Goal: Information Seeking & Learning: Learn about a topic

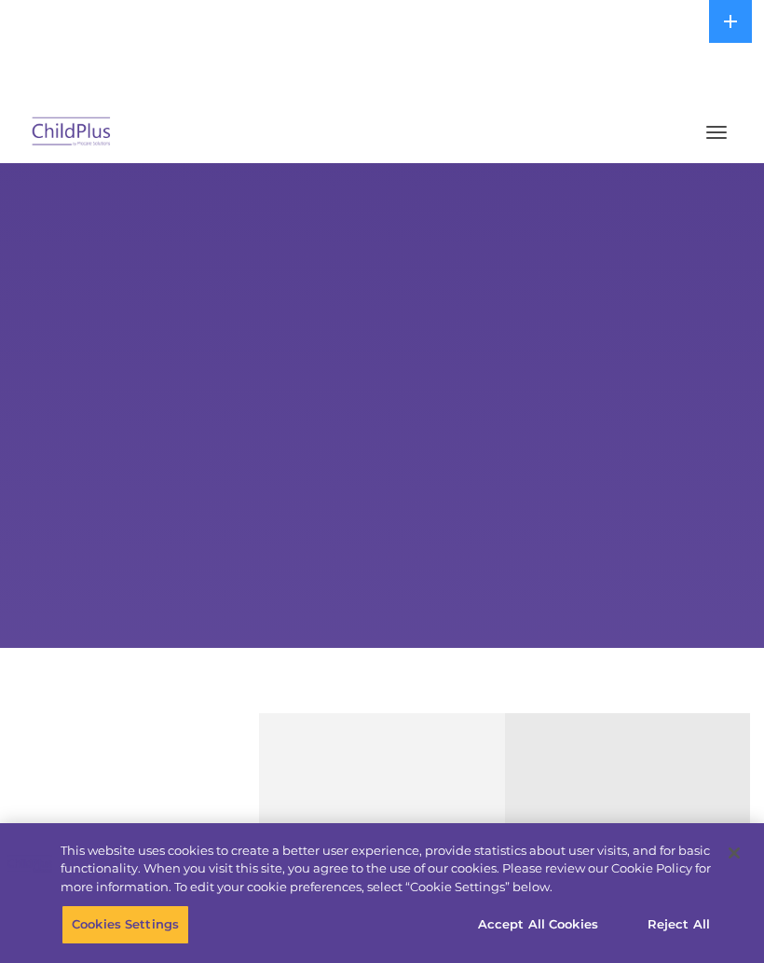
select select "MEDIUM"
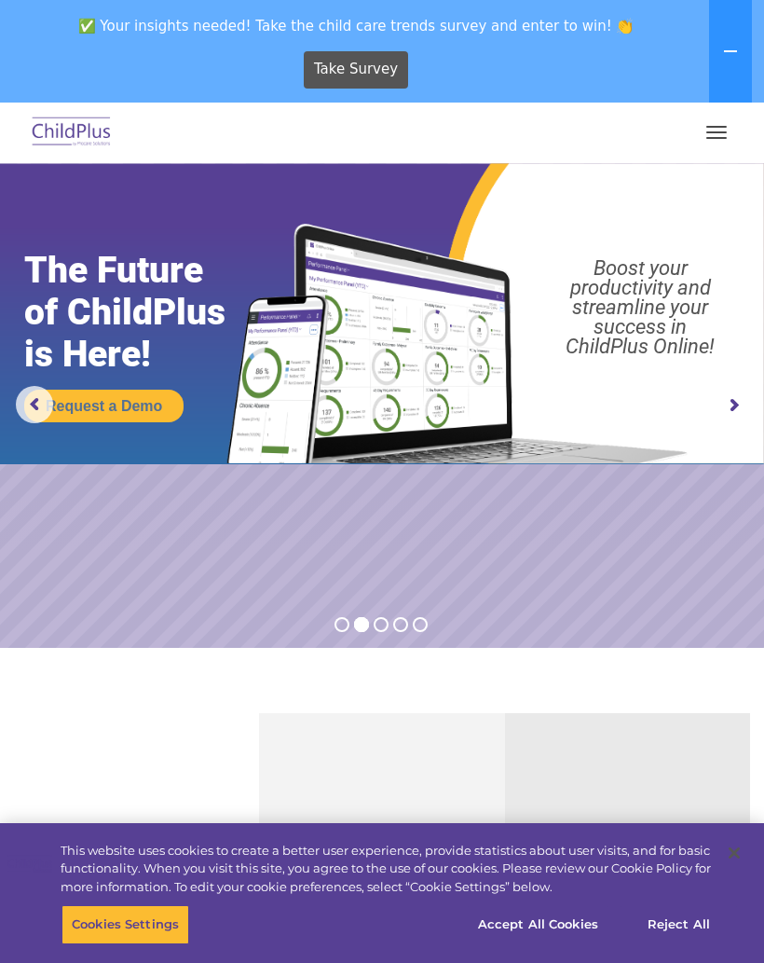
click at [718, 134] on button "button" at bounding box center [716, 132] width 39 height 30
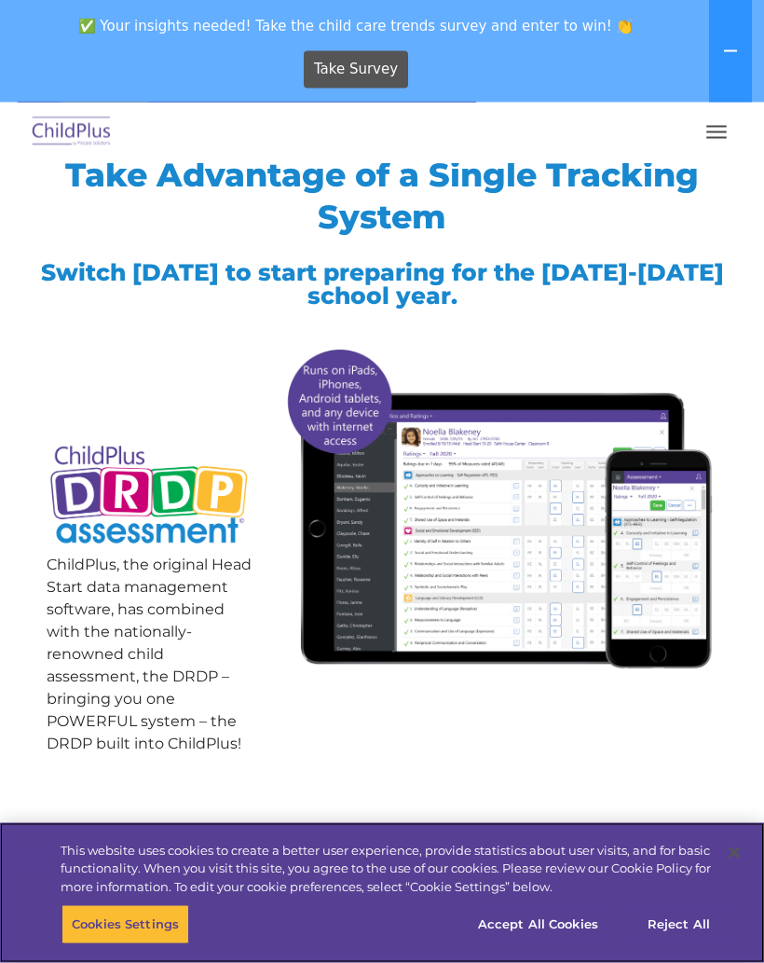
scroll to position [213, 0]
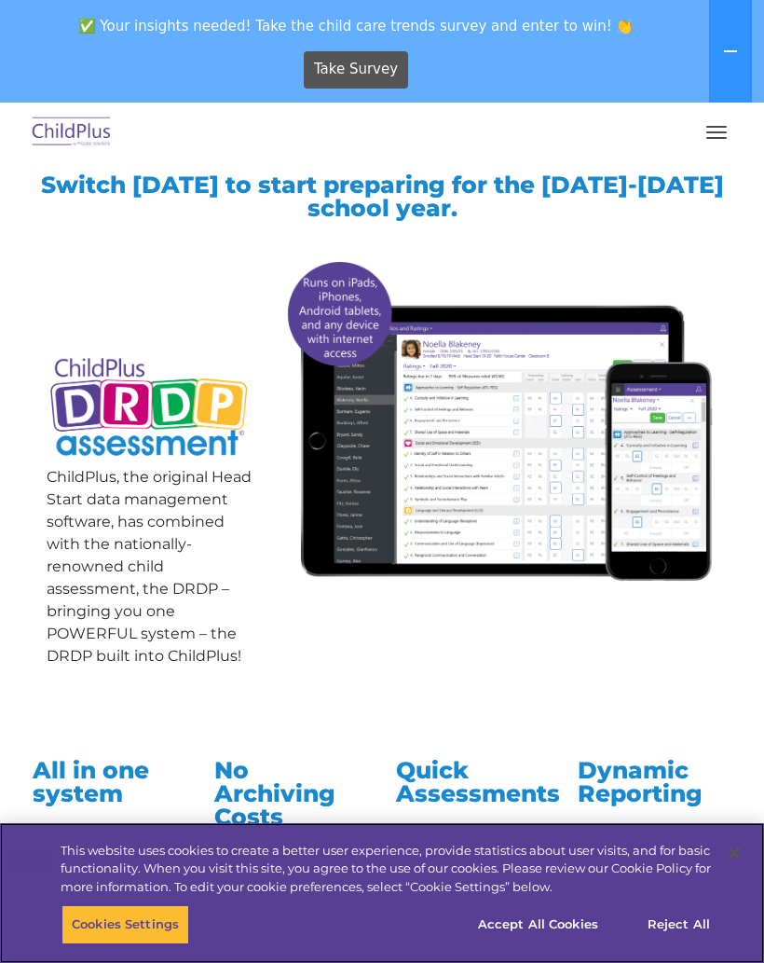
click at [566, 944] on button "Accept All Cookies" at bounding box center [538, 924] width 141 height 39
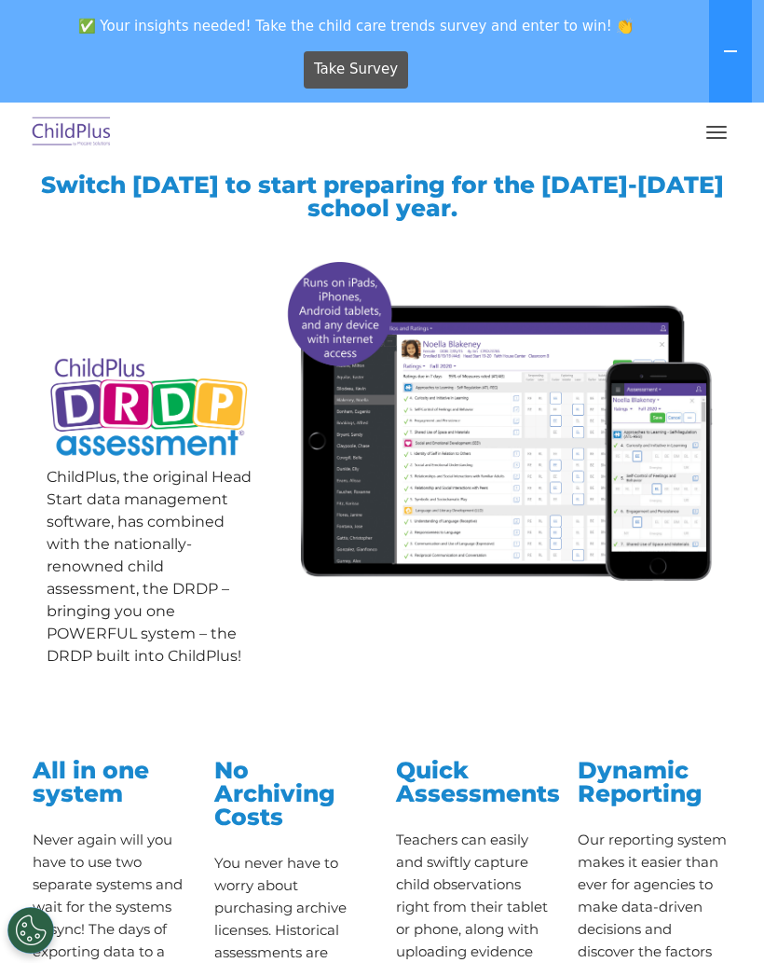
click at [713, 138] on span "button" at bounding box center [716, 138] width 21 height 2
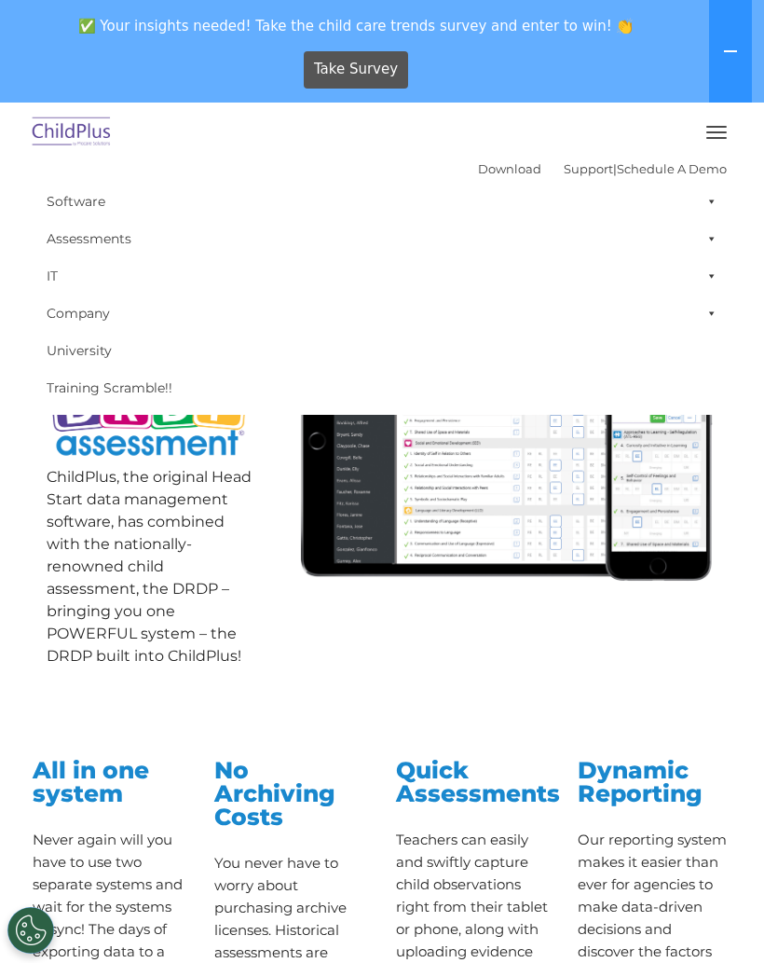
click at [708, 244] on span at bounding box center [708, 238] width 19 height 37
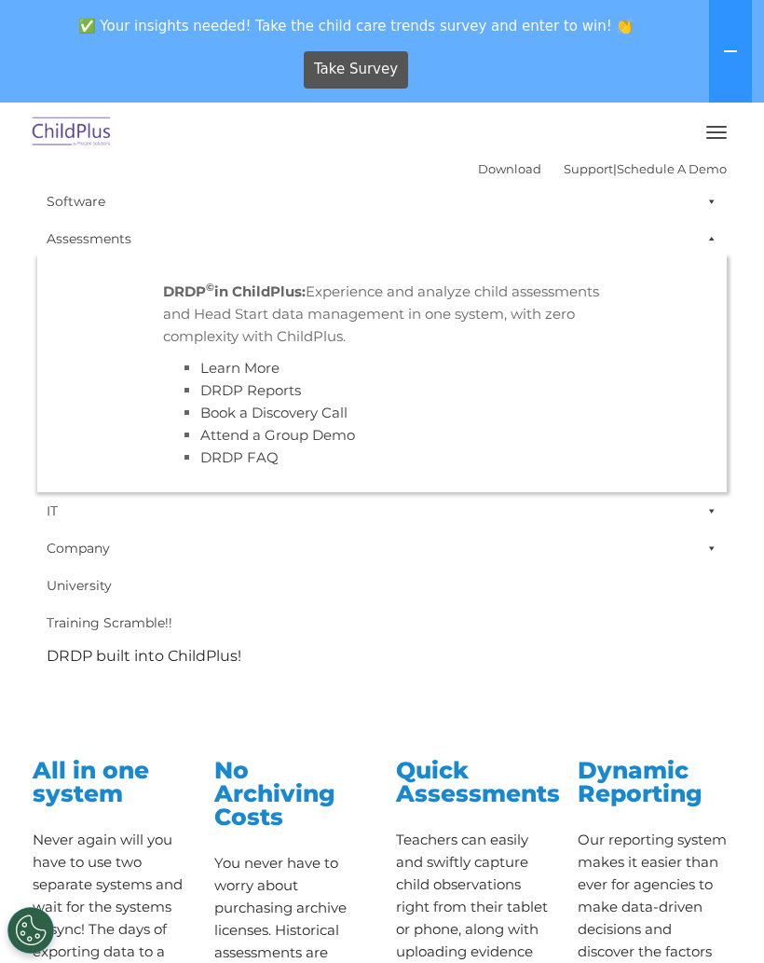
click at [716, 239] on span at bounding box center [708, 238] width 19 height 37
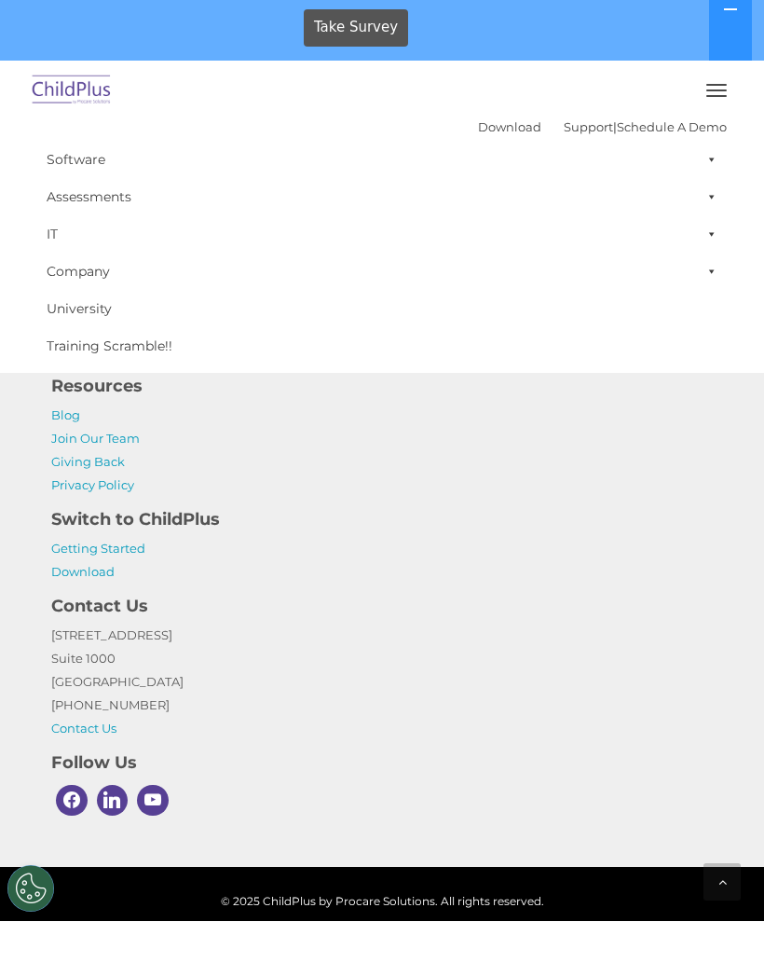
scroll to position [1826, 0]
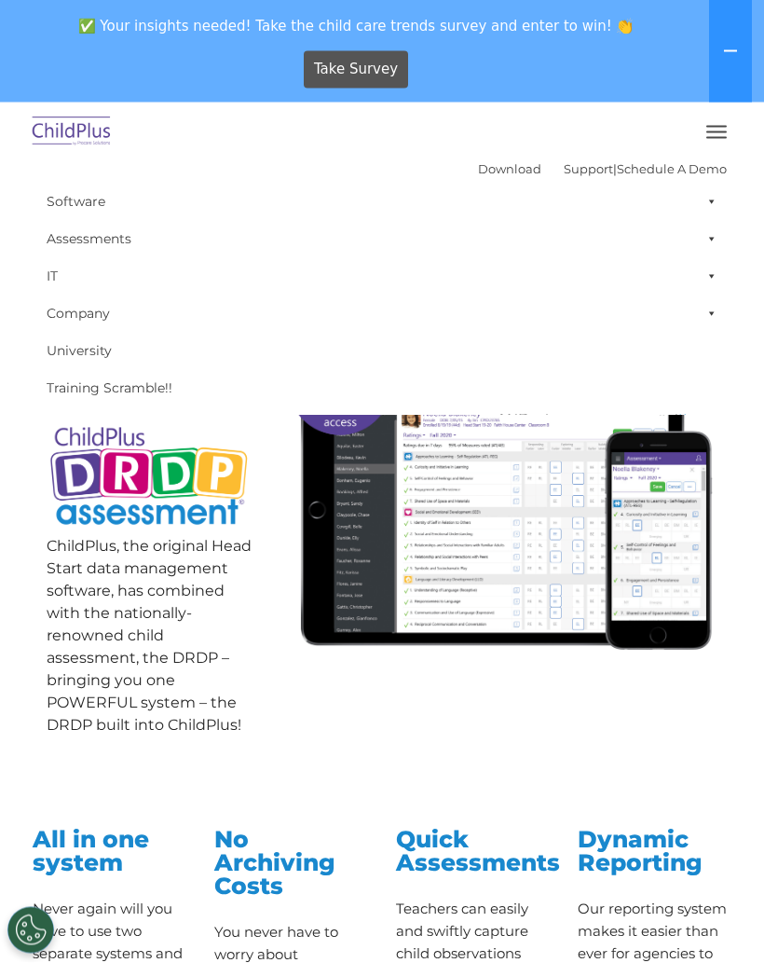
click at [738, 44] on icon at bounding box center [730, 51] width 15 height 15
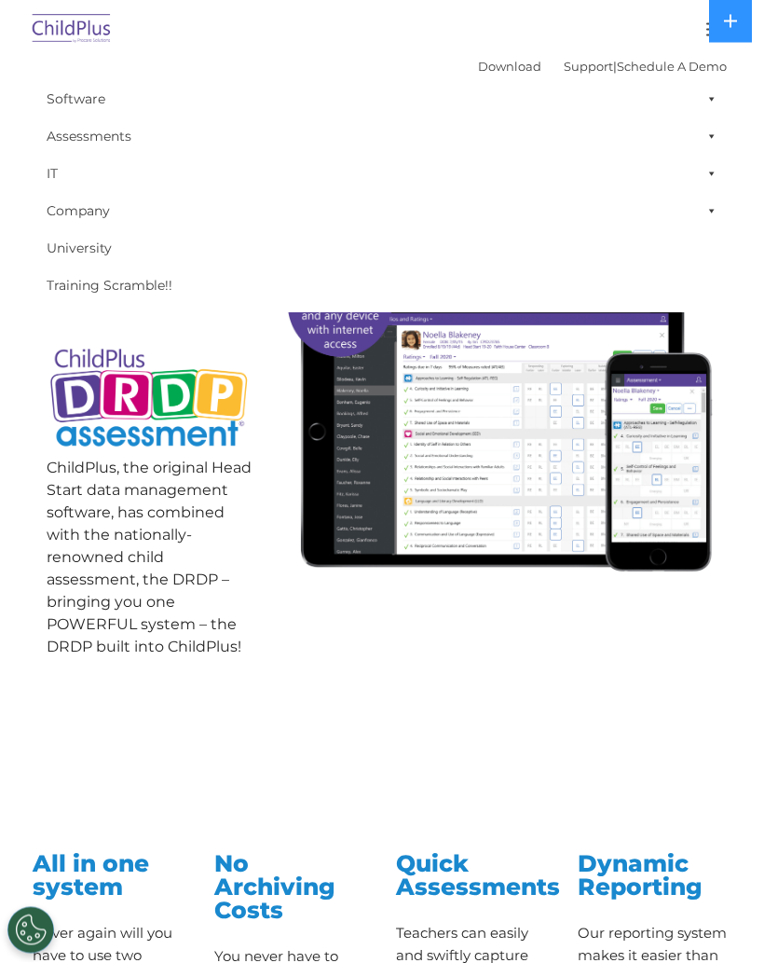
scroll to position [0, 0]
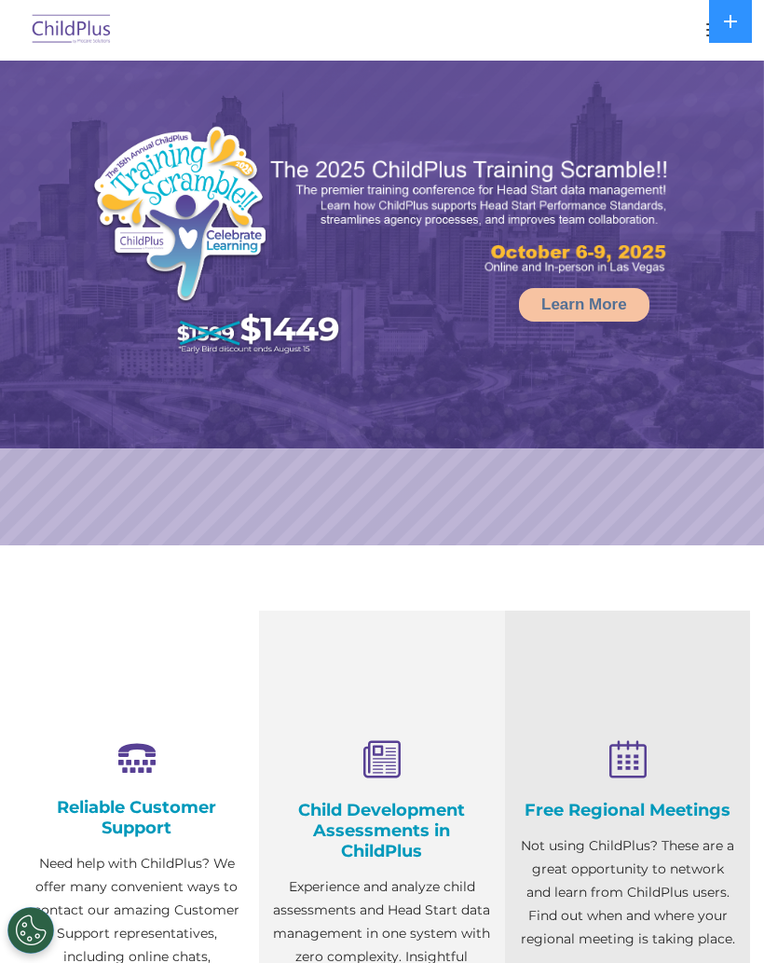
select select "MEDIUM"
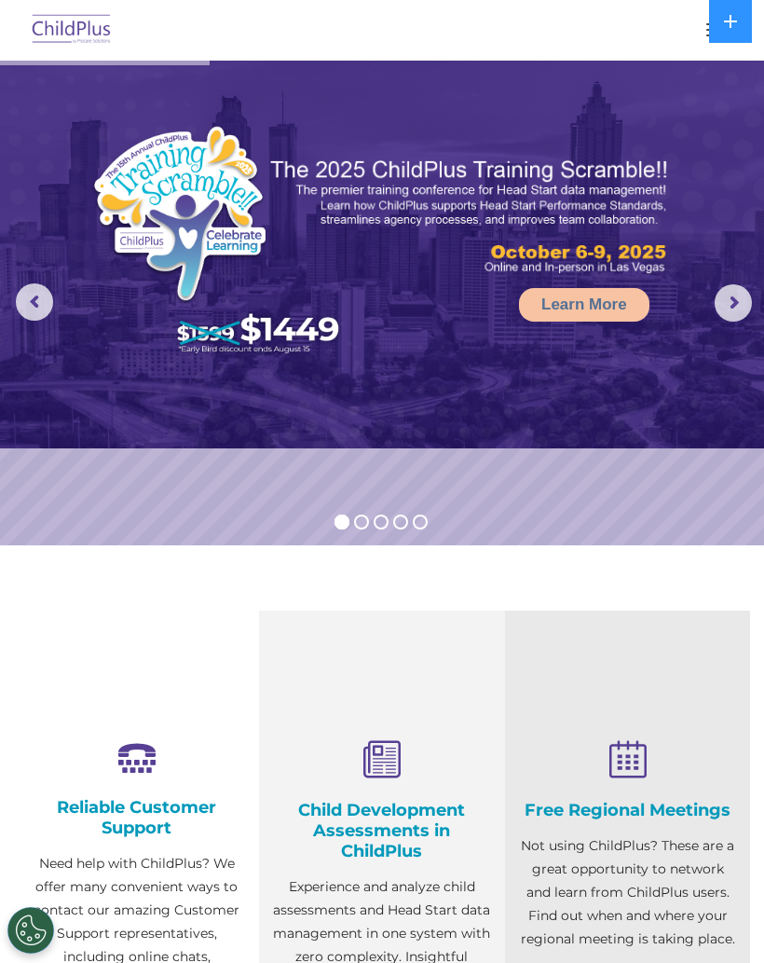
click at [413, 842] on h4 "Child Development Assessments in ChildPlus" at bounding box center [381, 831] width 217 height 62
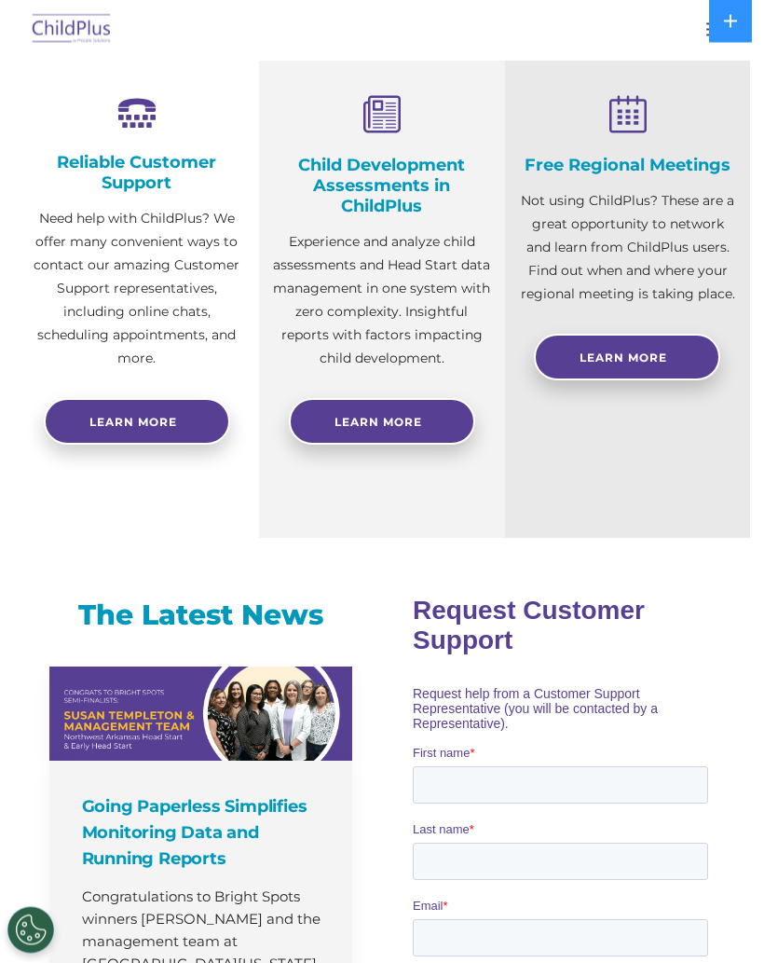
scroll to position [741, 0]
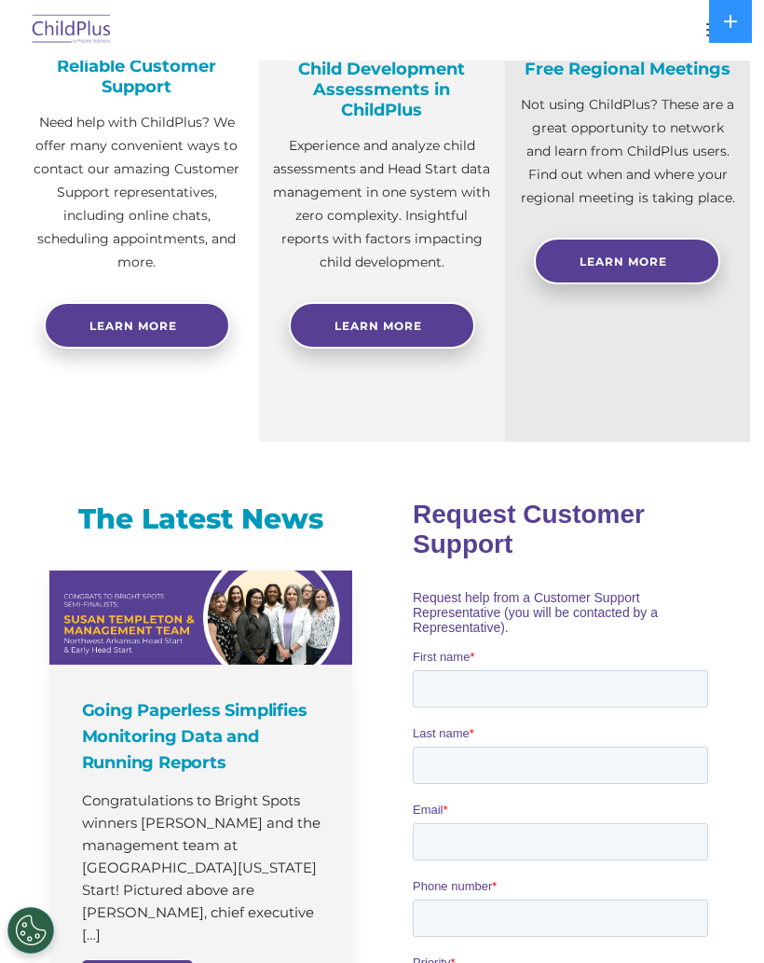
click at [410, 346] on link "Learn More" at bounding box center [382, 325] width 186 height 47
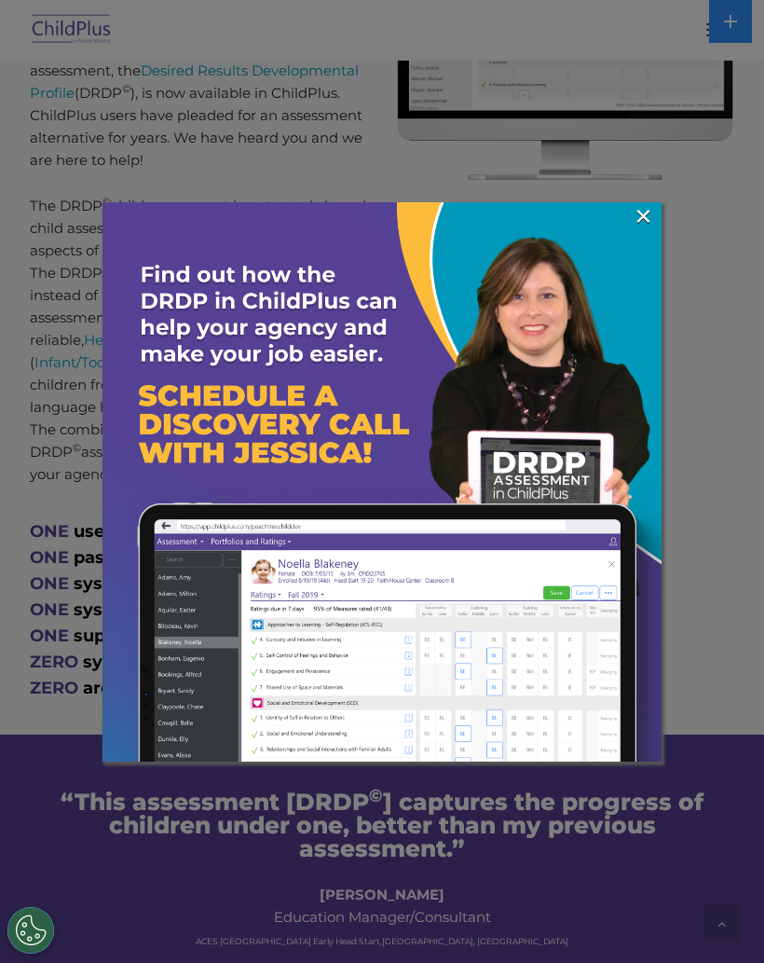
scroll to position [964, 0]
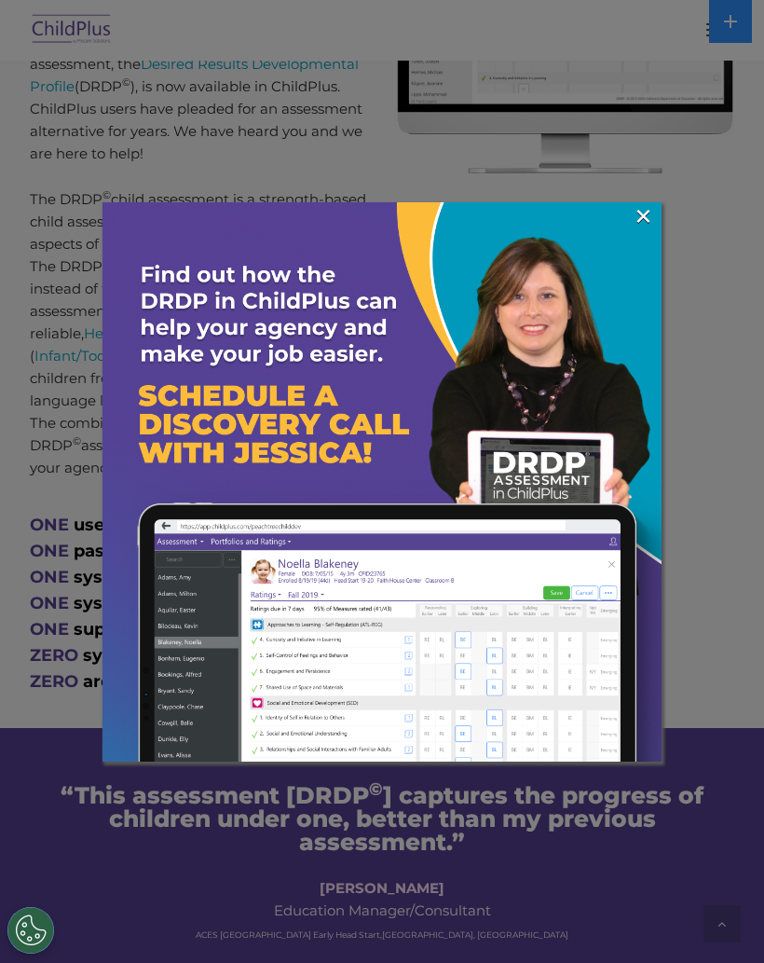
click at [641, 226] on link "×" at bounding box center [643, 216] width 21 height 19
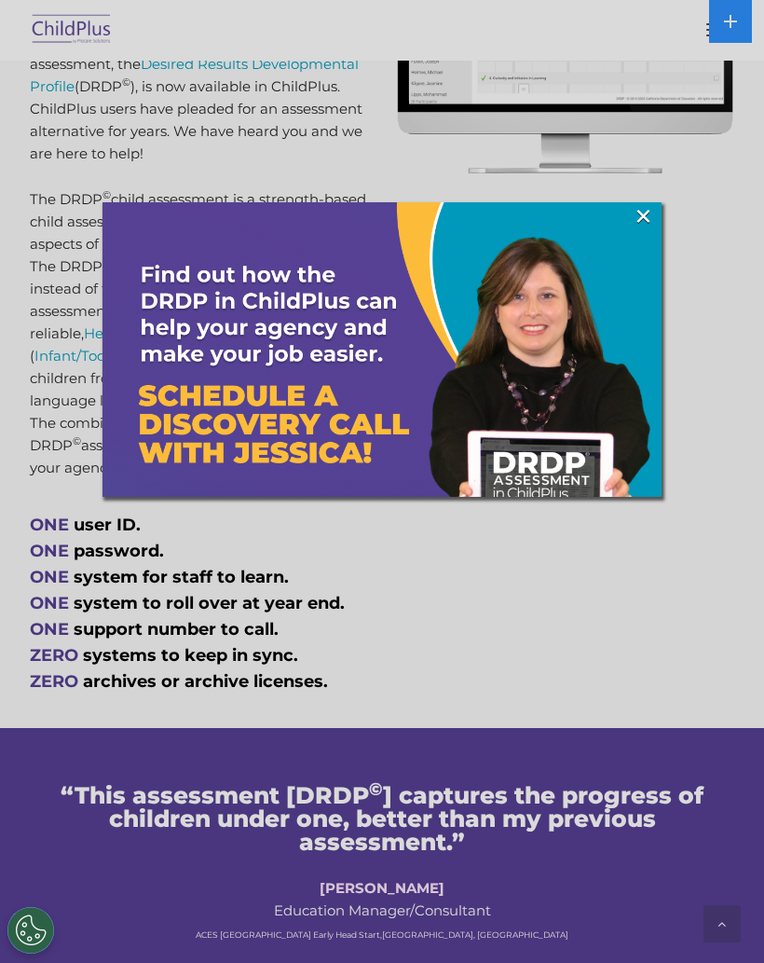
click at [660, 213] on img at bounding box center [382, 481] width 559 height 559
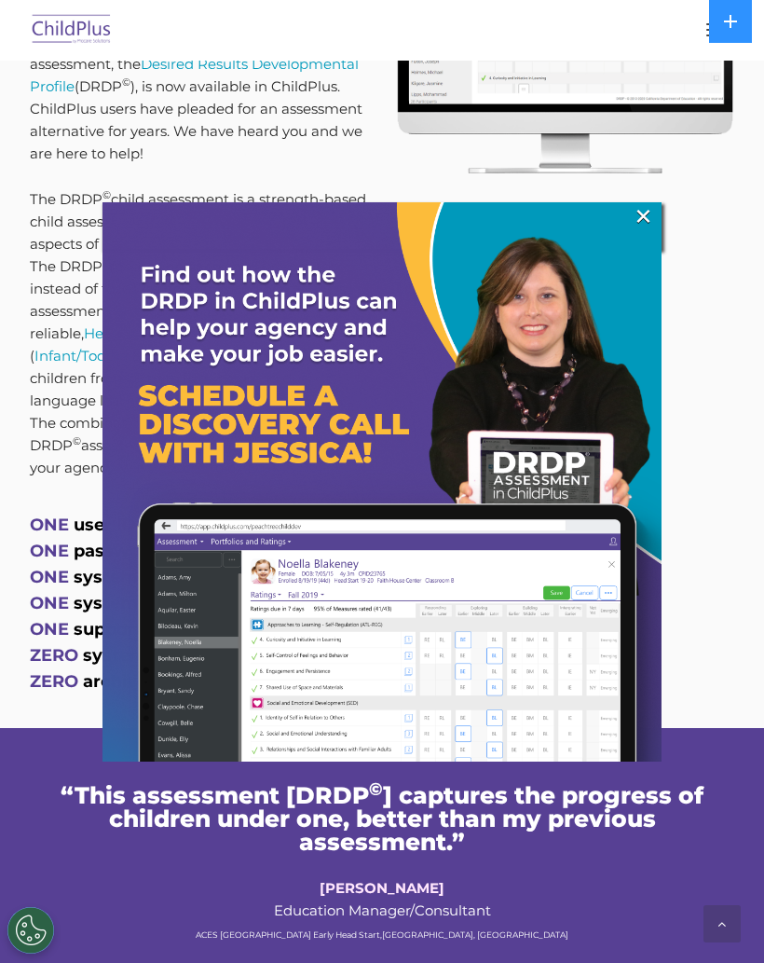
scroll to position [1050, 0]
